Goal: Check status: Check status

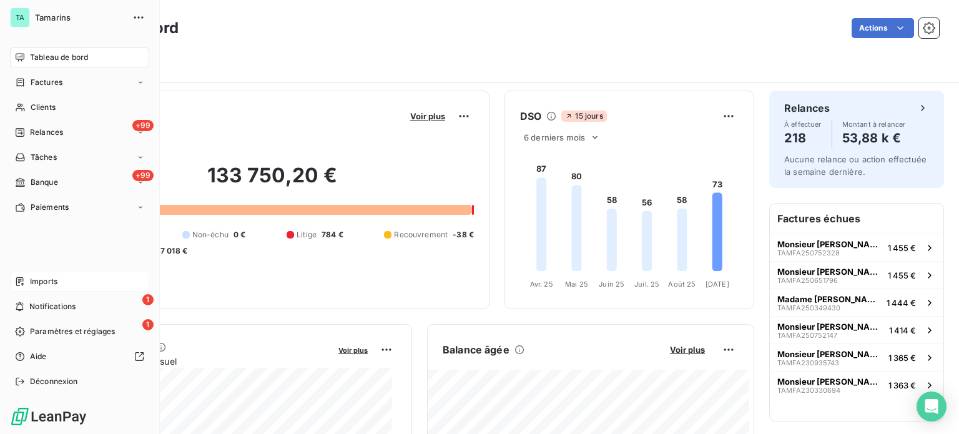
scroll to position [345, 0]
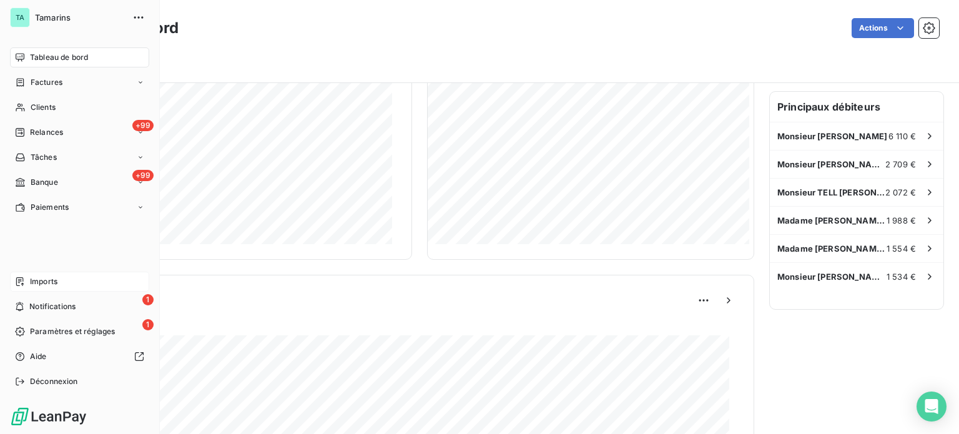
click at [67, 285] on div "Imports" at bounding box center [79, 282] width 139 height 20
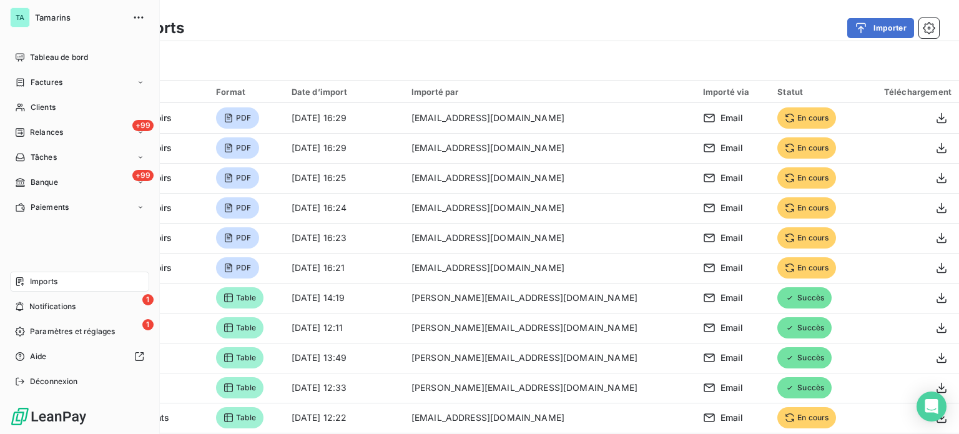
click at [55, 288] on div "Imports" at bounding box center [79, 282] width 139 height 20
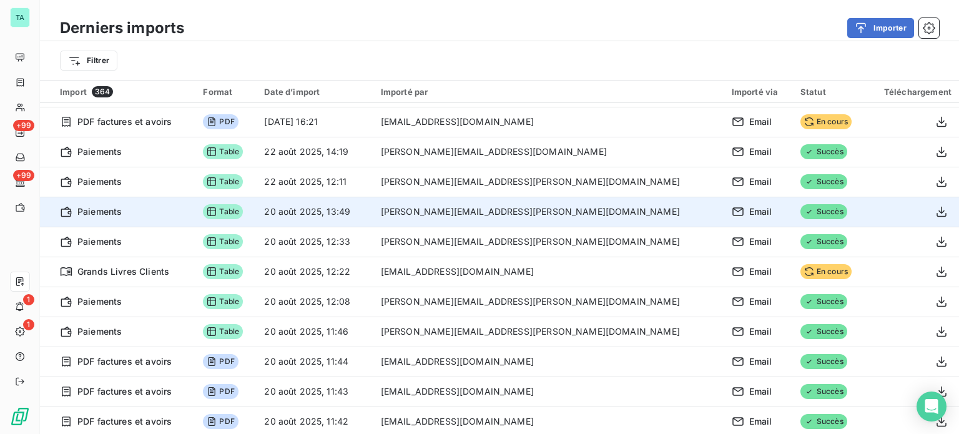
scroll to position [187, 0]
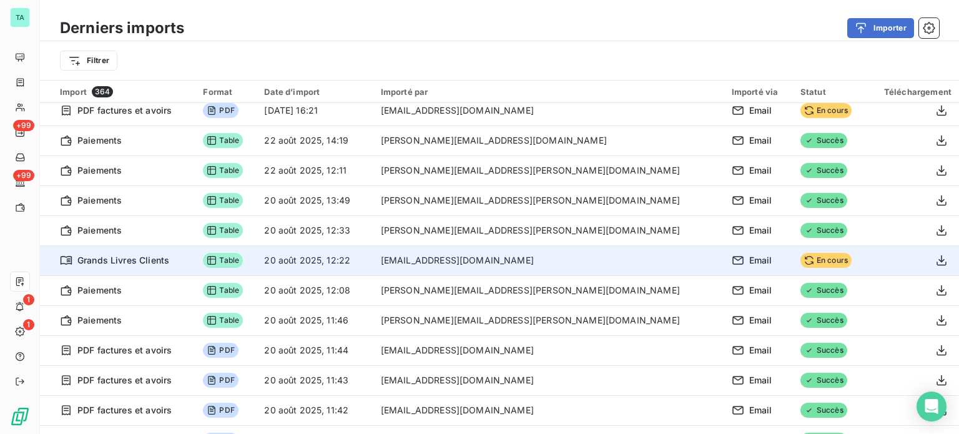
click at [373, 265] on td "20 août 2025, 12:22" at bounding box center [315, 260] width 116 height 30
drag, startPoint x: 411, startPoint y: 265, endPoint x: 388, endPoint y: 259, distance: 24.4
click at [373, 259] on td "20 août 2025, 12:22" at bounding box center [315, 260] width 116 height 30
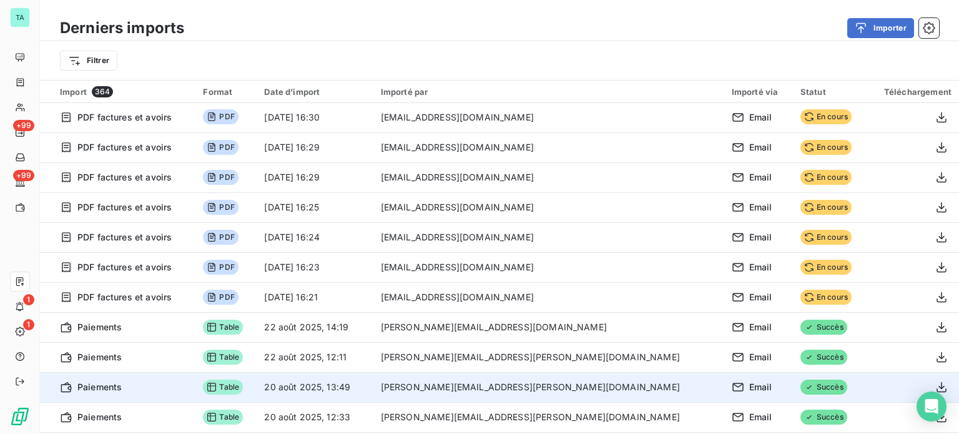
scroll to position [0, 0]
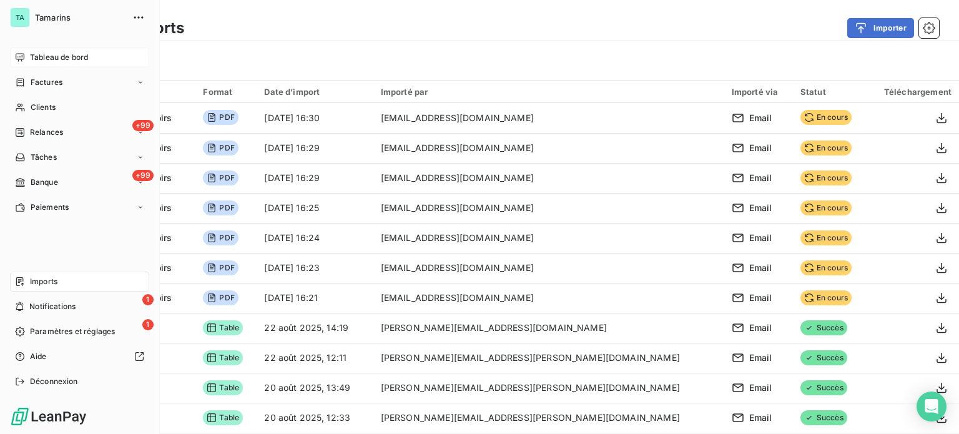
click at [69, 59] on span "Tableau de bord" at bounding box center [59, 57] width 58 height 11
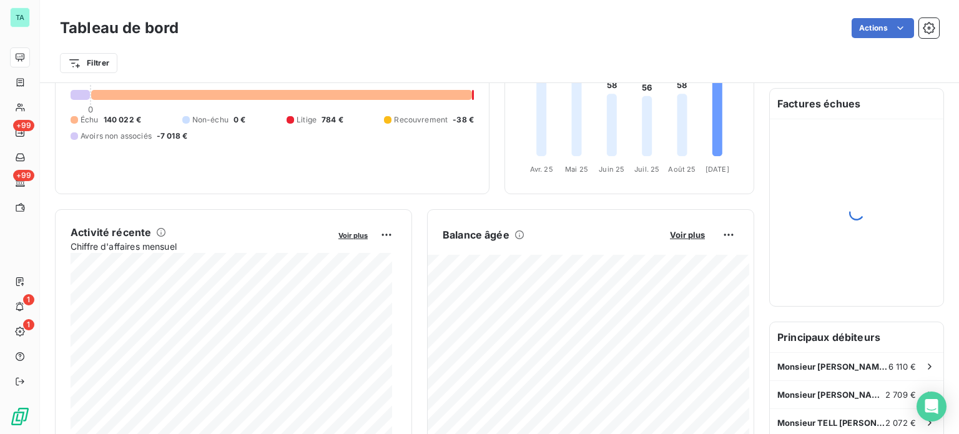
scroll to position [187, 0]
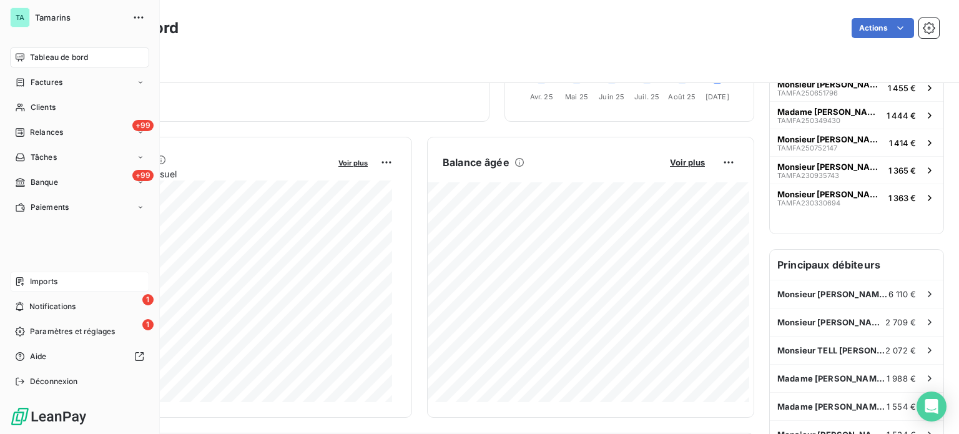
click at [58, 282] on div "Imports" at bounding box center [79, 282] width 139 height 20
